Goal: Navigation & Orientation: Understand site structure

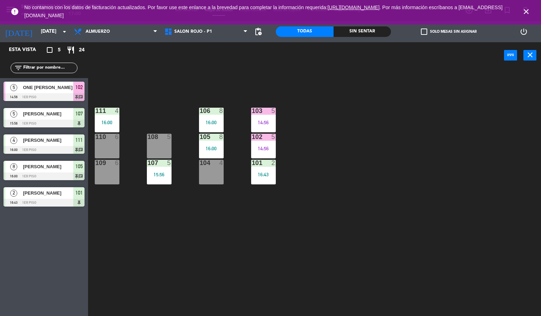
click at [526, 12] on icon "close" at bounding box center [526, 11] width 8 height 8
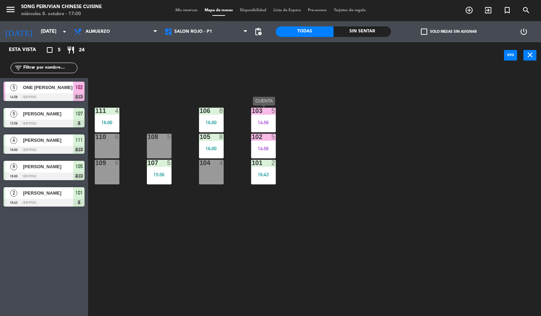
click at [269, 125] on div "103 5 14:56" at bounding box center [263, 120] width 25 height 25
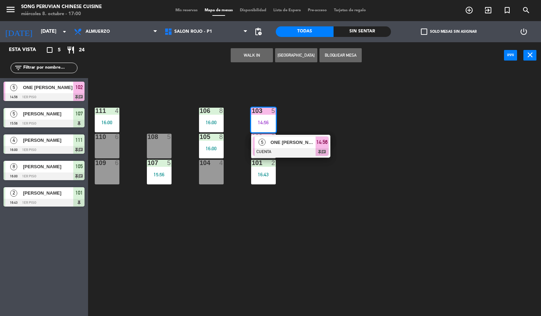
click at [314, 108] on div "103 5 14:56 5 ONE [PERSON_NAME] CUENTA 14:56 chat 106 8 16:00 111 4 16:00 102 5…" at bounding box center [317, 193] width 448 height 248
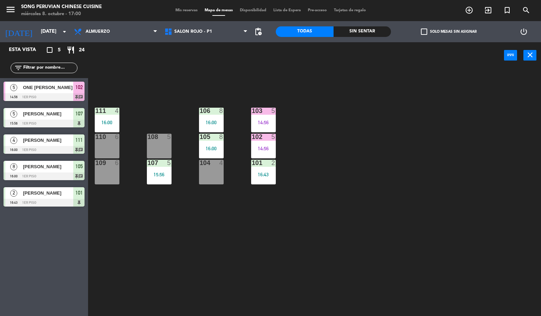
click at [271, 143] on div "102 5 14:56" at bounding box center [263, 146] width 25 height 25
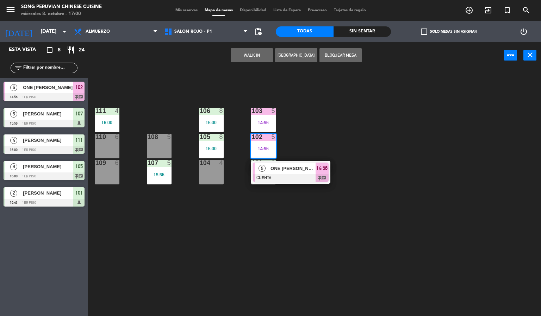
click at [304, 128] on div "103 5 14:56 106 8 16:00 111 4 16:00 102 5 14:56 5 ONE [PERSON_NAME] CUENTA 14:5…" at bounding box center [317, 193] width 448 height 248
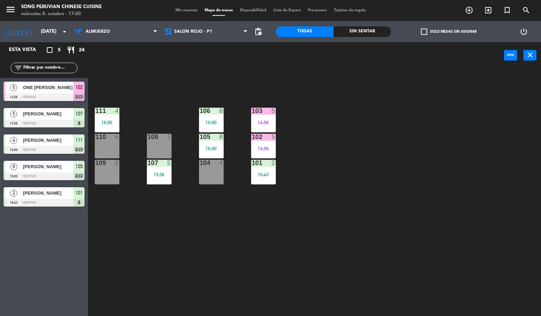
click at [259, 174] on div "16:43" at bounding box center [263, 174] width 25 height 5
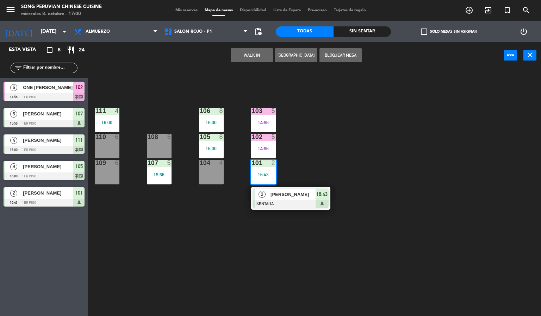
click at [347, 164] on div "103 5 14:56 106 8 16:00 111 4 16:00 102 5 14:56 105 8 16:00 108 5 110 6 101 2 1…" at bounding box center [317, 193] width 448 height 248
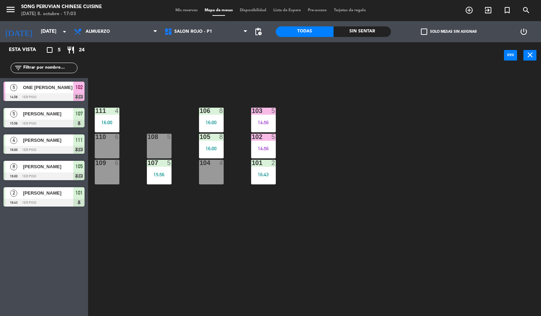
click at [323, 149] on div "103 5 14:56 106 8 16:00 111 4 16:00 102 5 14:56 105 8 16:00 108 5 110 6 101 2 1…" at bounding box center [317, 193] width 448 height 248
click at [372, 146] on div "103 5 14:56 106 8 16:00 111 4 16:00 102 5 14:56 105 8 16:00 108 5 110 6 101 2 1…" at bounding box center [317, 193] width 448 height 248
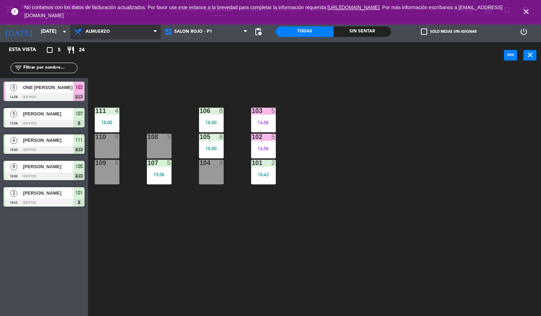
click at [100, 30] on span "Almuerzo" at bounding box center [98, 31] width 24 height 5
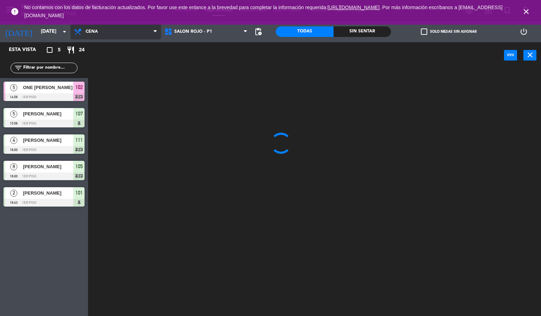
click at [120, 62] on ng-component "menu Song Peruvian Chinese Cuisine [DATE] 8. octubre - 17:20 Mis reservas Mapa …" at bounding box center [270, 158] width 541 height 317
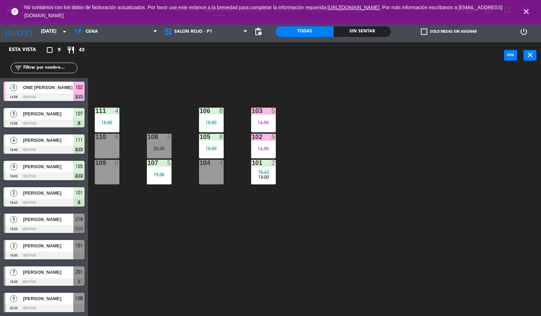
scroll to position [0, 0]
click at [257, 234] on div "103 5 14:56 106 8 16:00 111 4 16:00 102 5 14:56 105 8 16:00 108 5 20:30 110 6 1…" at bounding box center [317, 193] width 448 height 248
click at [361, 32] on div "Sin sentar" at bounding box center [363, 31] width 58 height 11
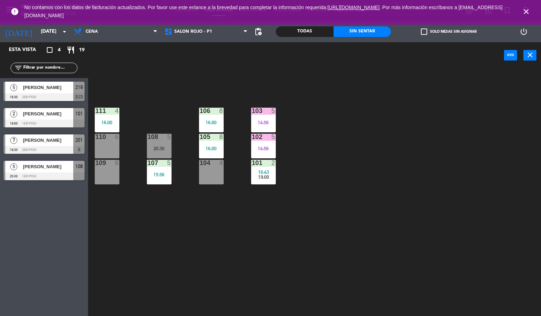
click at [306, 29] on div "Todas" at bounding box center [305, 31] width 58 height 11
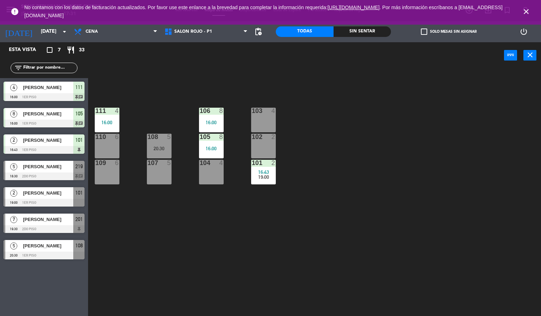
click at [367, 186] on div "103 4 106 8 16:00 111 4 16:00 102 2 105 8 16:00 108 5 20:30 110 6 101 2 16:43 1…" at bounding box center [317, 193] width 448 height 248
click at [248, 221] on div "103 4 106 8 16:00 111 4 16:00 102 2 105 8 16:00 108 5 20:30 110 6 101 2 16:43 1…" at bounding box center [317, 193] width 448 height 248
click at [526, 8] on icon "close" at bounding box center [526, 11] width 8 height 8
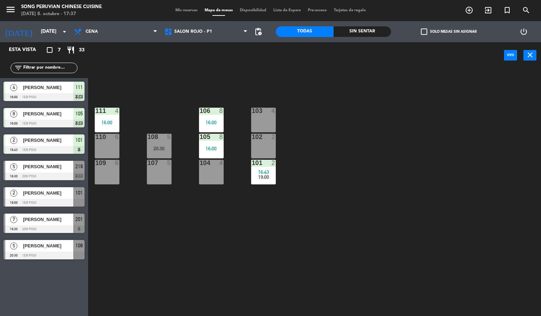
click at [385, 119] on div "103 4 106 8 16:00 111 4 16:00 102 2 105 8 16:00 108 5 20:30 110 6 101 2 16:43 1…" at bounding box center [317, 193] width 448 height 248
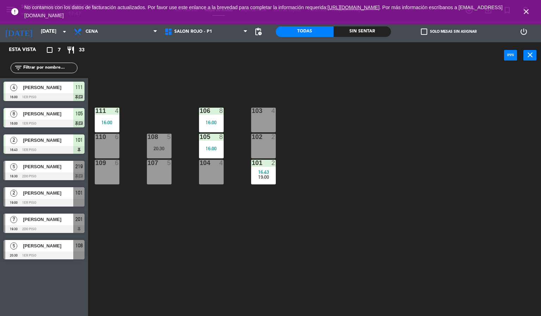
click at [527, 15] on icon "close" at bounding box center [526, 11] width 8 height 8
